Goal: Task Accomplishment & Management: Manage account settings

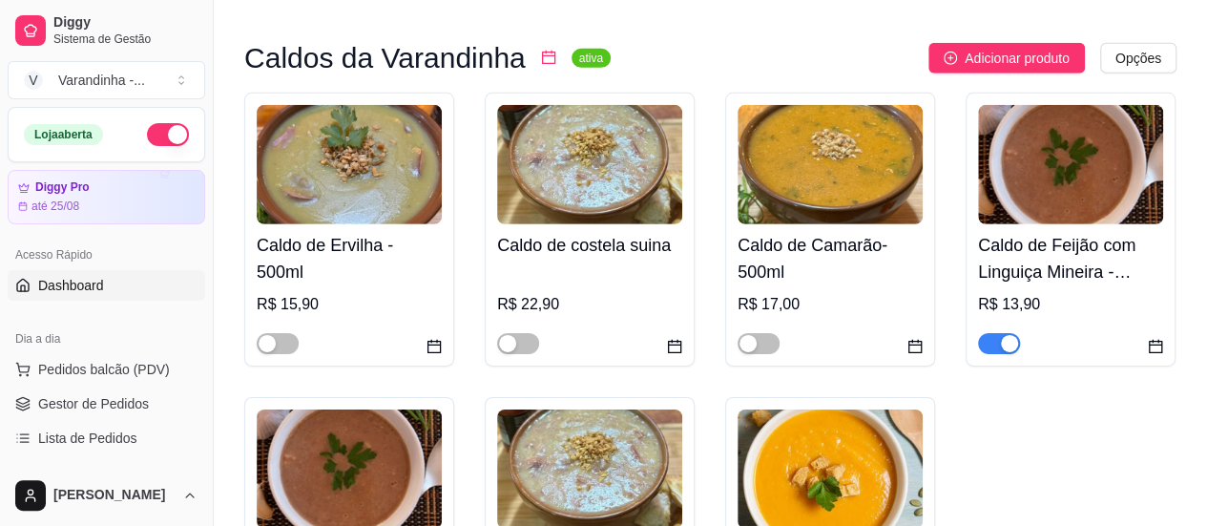
click at [110, 283] on link "Dashboard" at bounding box center [107, 285] width 198 height 31
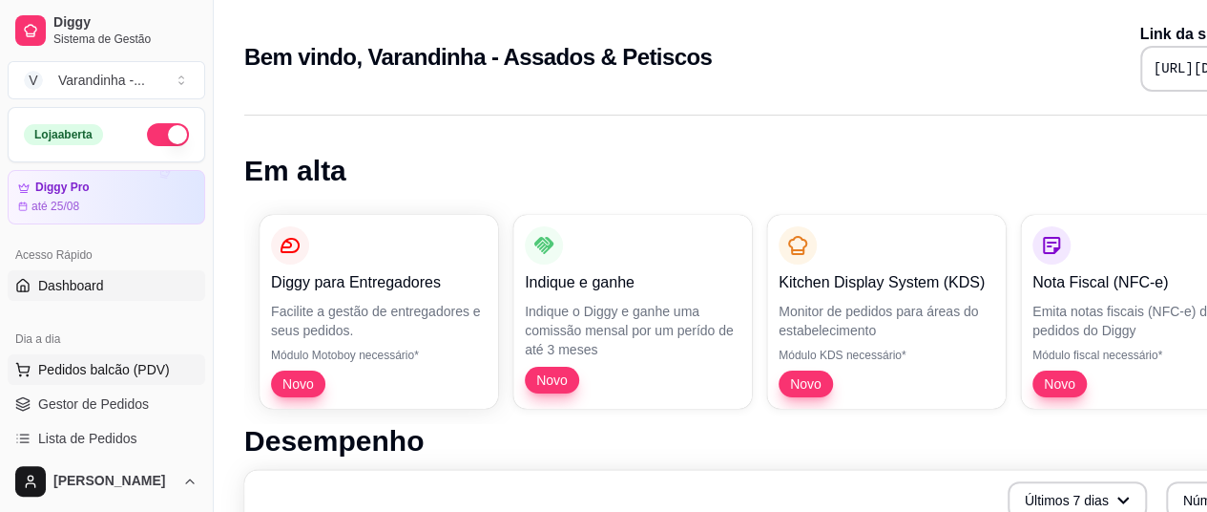
click at [117, 362] on span "Pedidos balcão (PDV)" at bounding box center [104, 369] width 132 height 19
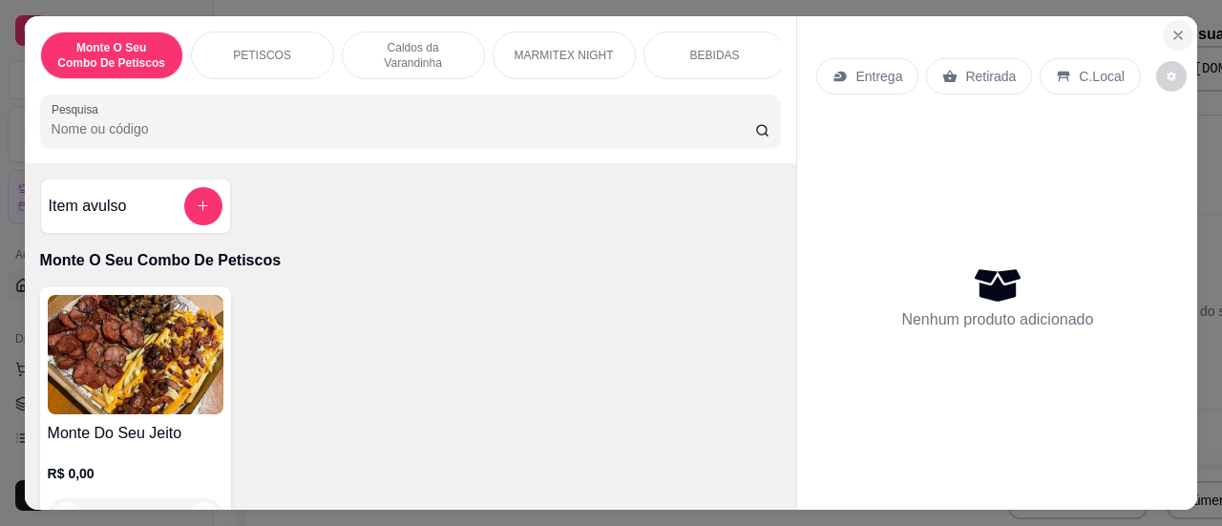
click at [1176, 30] on icon "Close" at bounding box center [1177, 35] width 15 height 15
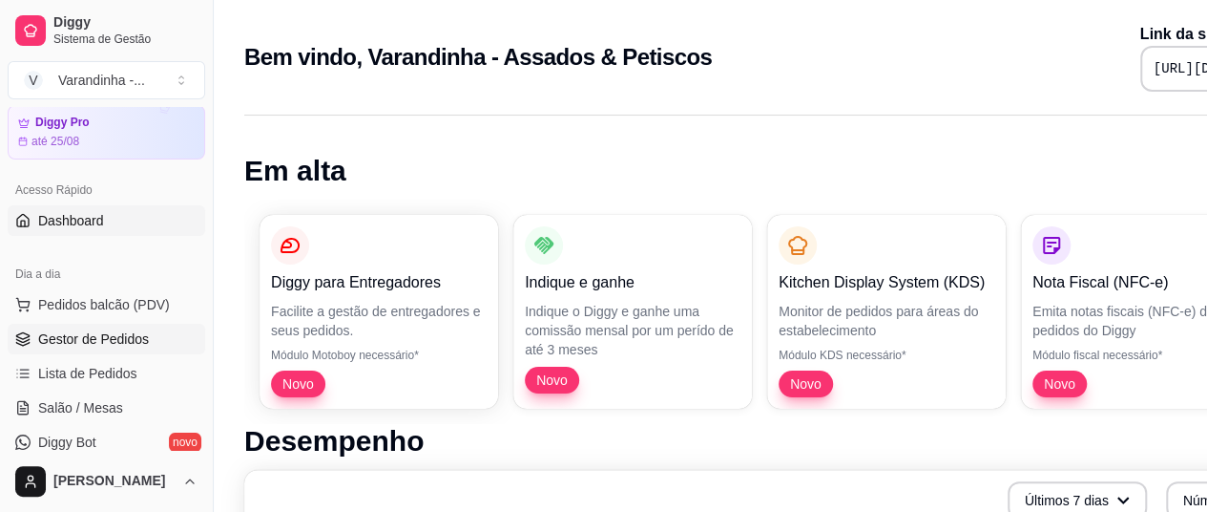
scroll to position [95, 0]
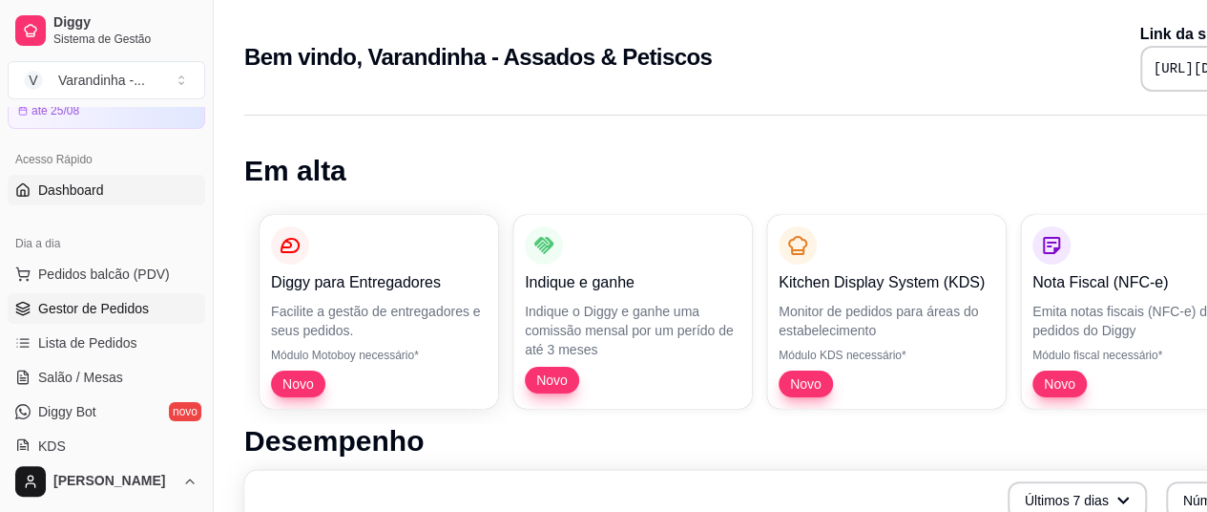
click at [62, 309] on span "Gestor de Pedidos" at bounding box center [93, 308] width 111 height 19
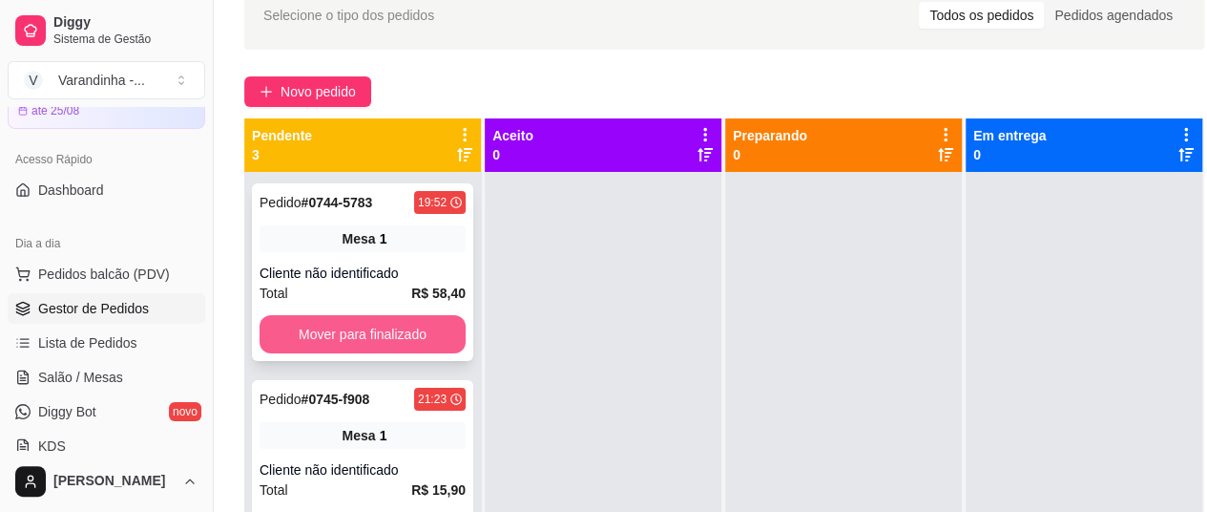
click at [333, 337] on button "Mover para finalizado" at bounding box center [363, 334] width 206 height 38
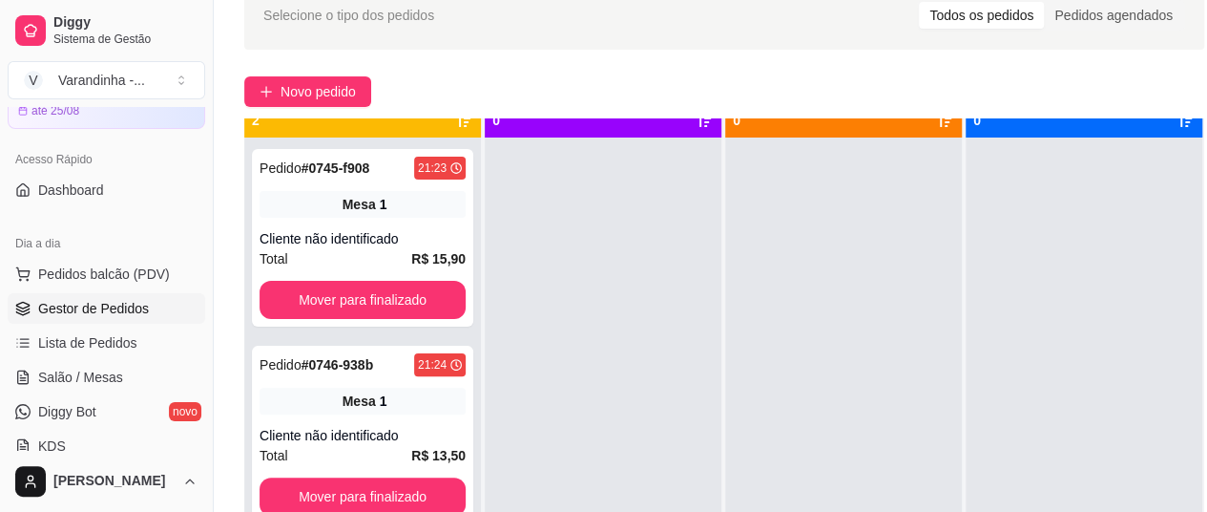
scroll to position [53, 0]
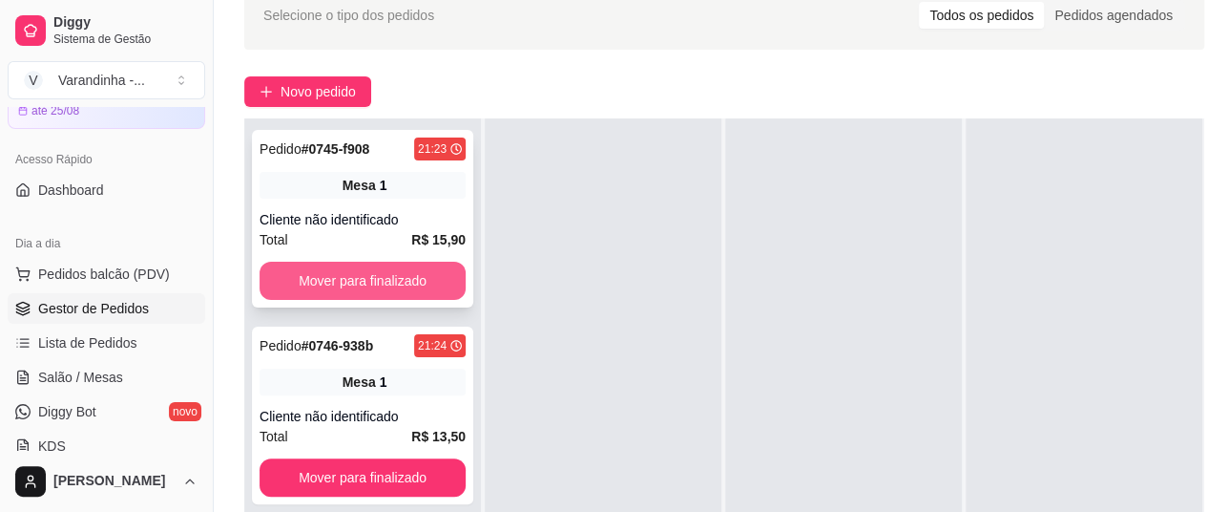
click at [418, 295] on button "Mover para finalizado" at bounding box center [363, 281] width 206 height 38
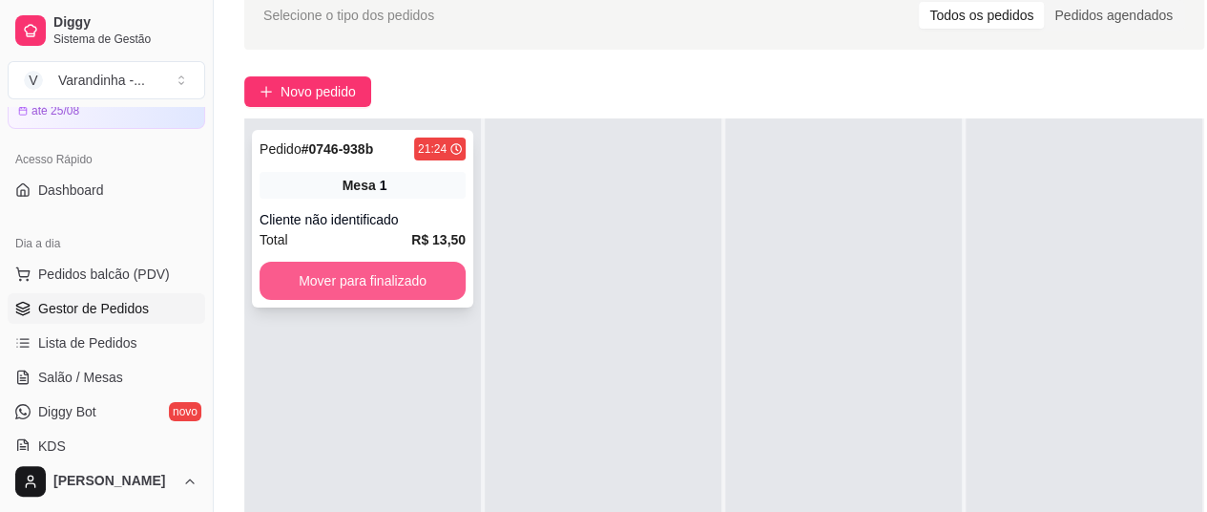
click at [410, 283] on button "Mover para finalizado" at bounding box center [363, 281] width 206 height 38
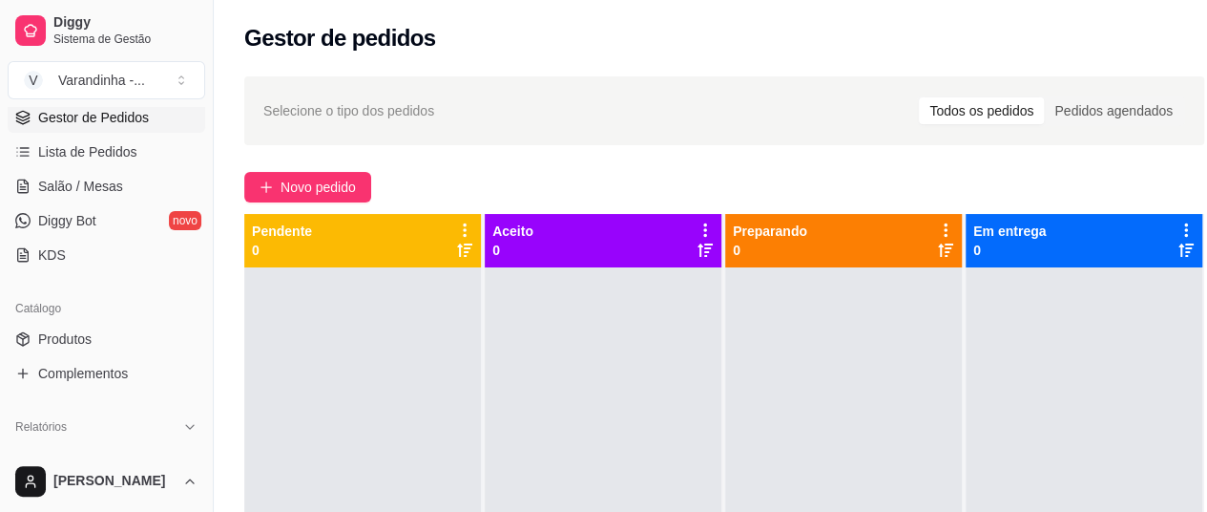
scroll to position [0, 0]
